Goal: Use online tool/utility: Utilize a website feature to perform a specific function

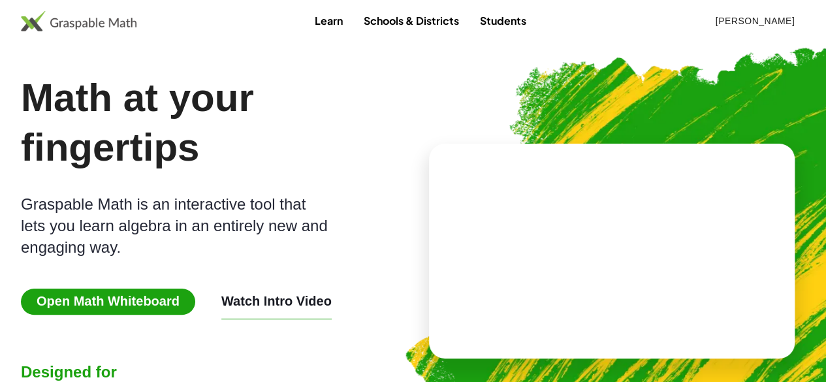
click at [120, 304] on span "Open Math Whiteboard" at bounding box center [108, 302] width 174 height 26
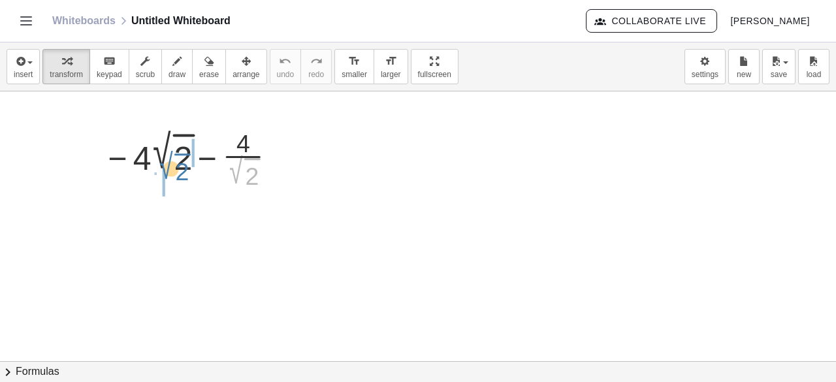
drag, startPoint x: 235, startPoint y: 173, endPoint x: 163, endPoint y: 168, distance: 72.0
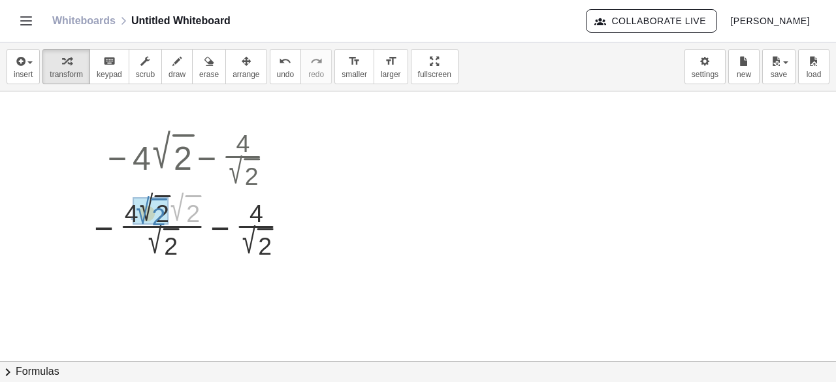
drag, startPoint x: 179, startPoint y: 220, endPoint x: 144, endPoint y: 223, distance: 34.8
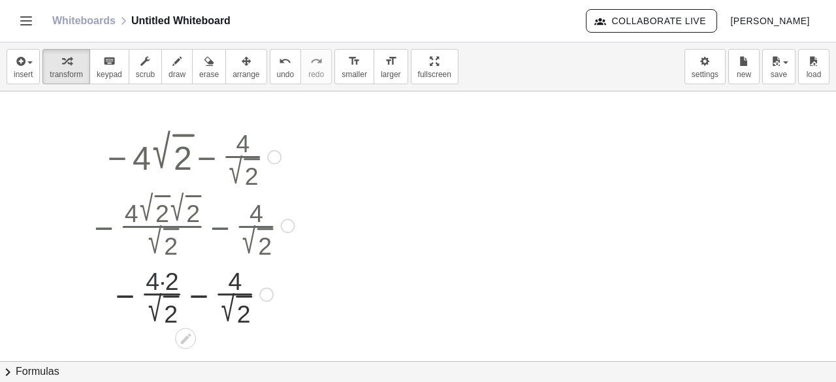
click at [157, 280] on div at bounding box center [191, 293] width 219 height 68
click at [163, 287] on div at bounding box center [191, 293] width 219 height 68
drag, startPoint x: 168, startPoint y: 281, endPoint x: 151, endPoint y: 281, distance: 17.0
click at [199, 304] on div at bounding box center [191, 293] width 219 height 68
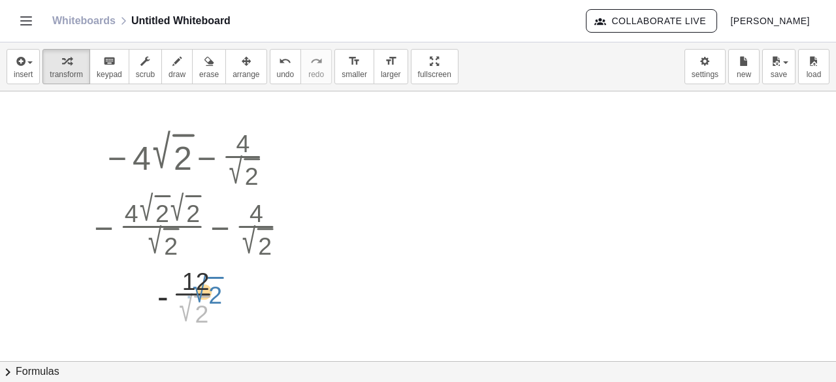
drag, startPoint x: 191, startPoint y: 302, endPoint x: 204, endPoint y: 284, distance: 22.5
click at [204, 284] on div at bounding box center [191, 293] width 219 height 68
click at [225, 293] on div at bounding box center [226, 294] width 14 height 14
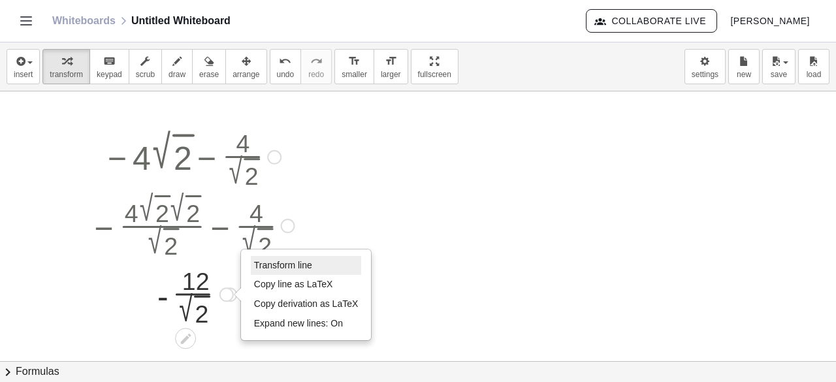
click at [256, 268] on span "Transform line" at bounding box center [283, 265] width 58 height 10
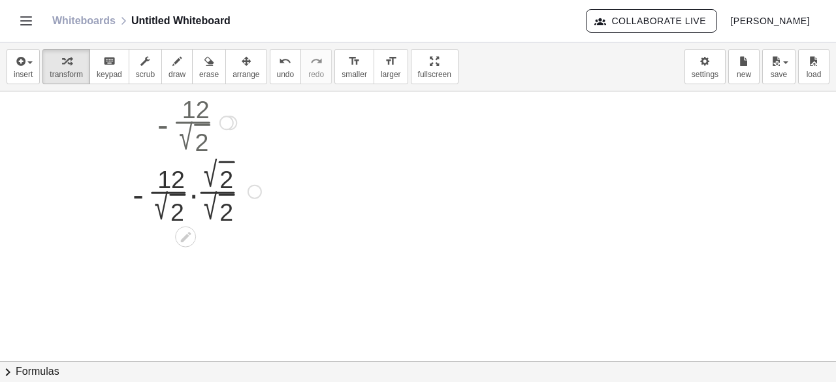
scroll to position [177, 0]
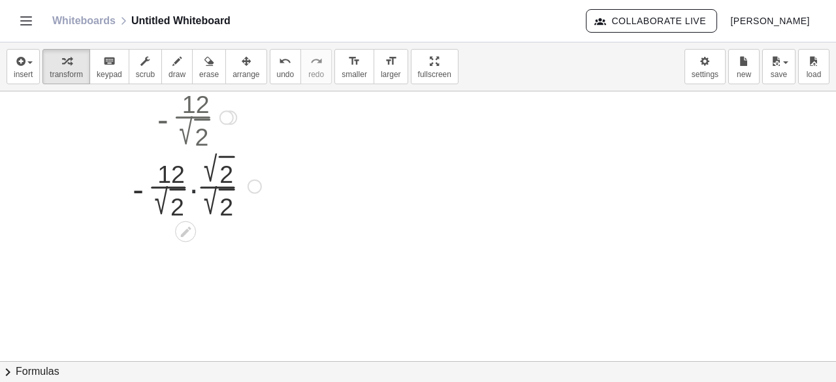
click at [191, 181] on div at bounding box center [191, 185] width 219 height 70
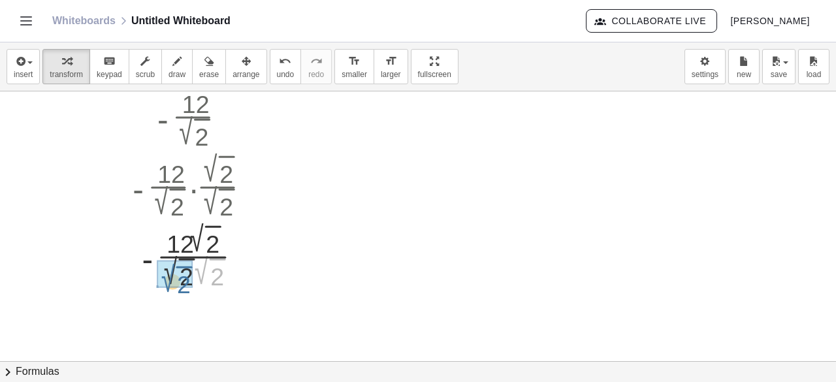
drag, startPoint x: 208, startPoint y: 265, endPoint x: 174, endPoint y: 273, distance: 34.8
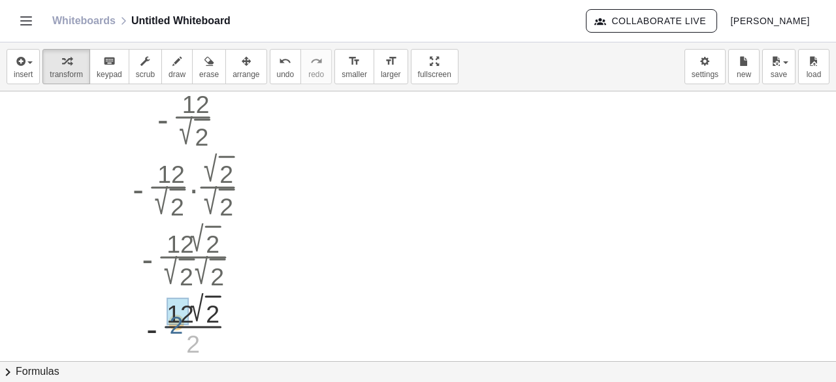
drag, startPoint x: 200, startPoint y: 334, endPoint x: 183, endPoint y: 307, distance: 31.1
click at [238, 331] on div at bounding box center [191, 324] width 219 height 48
